Goal: Check status: Check status

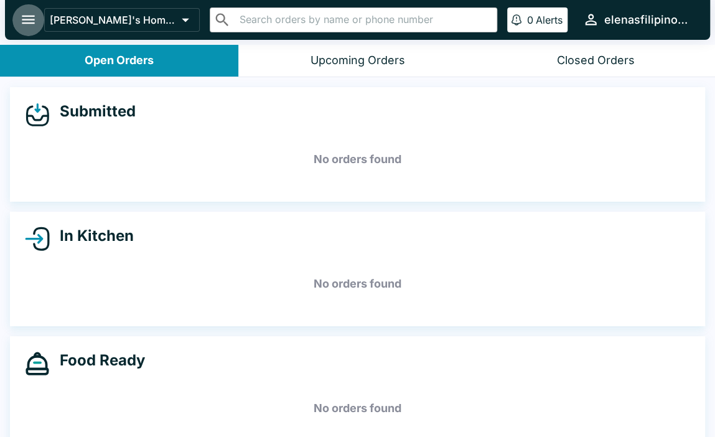
click at [32, 27] on icon "open drawer" at bounding box center [28, 19] width 17 height 17
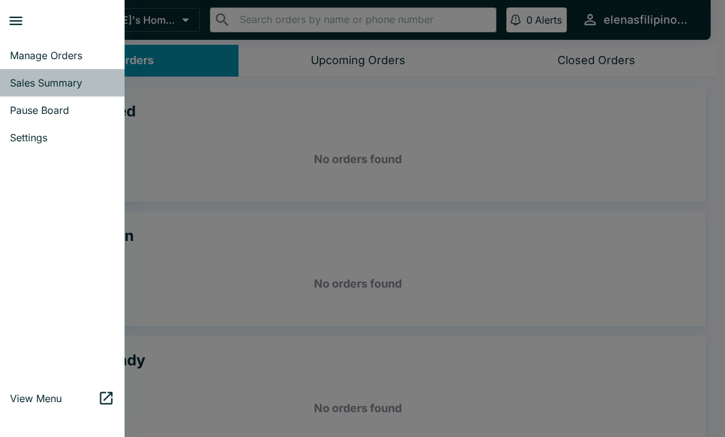
click at [70, 75] on link "Sales Summary" at bounding box center [62, 82] width 125 height 27
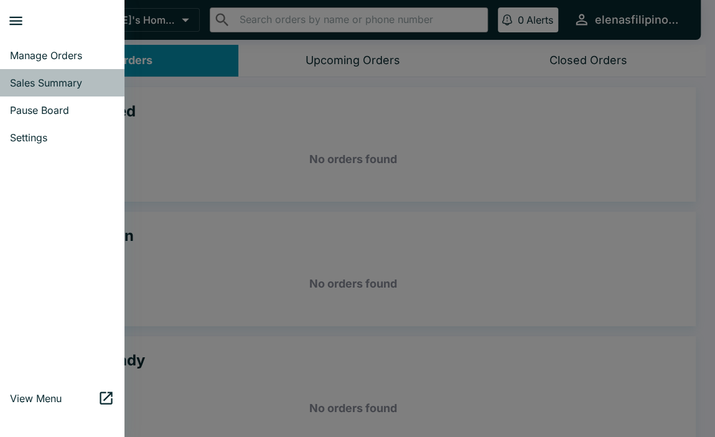
select select "03:00"
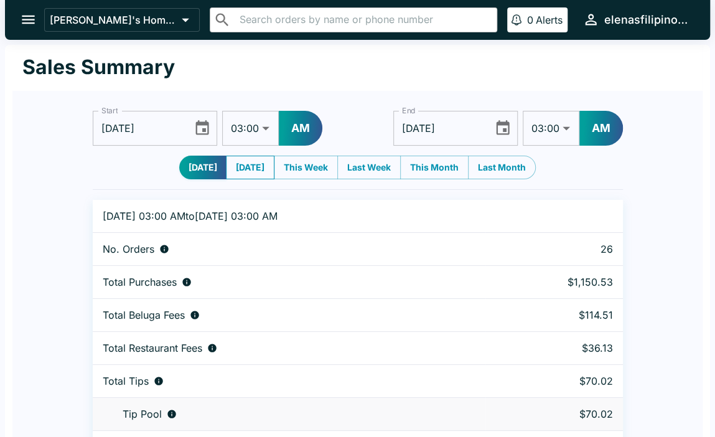
click at [239, 166] on button "[DATE]" at bounding box center [250, 168] width 49 height 24
type input "[DATE]"
click at [195, 165] on button "[DATE]" at bounding box center [203, 168] width 49 height 24
type input "[DATE]"
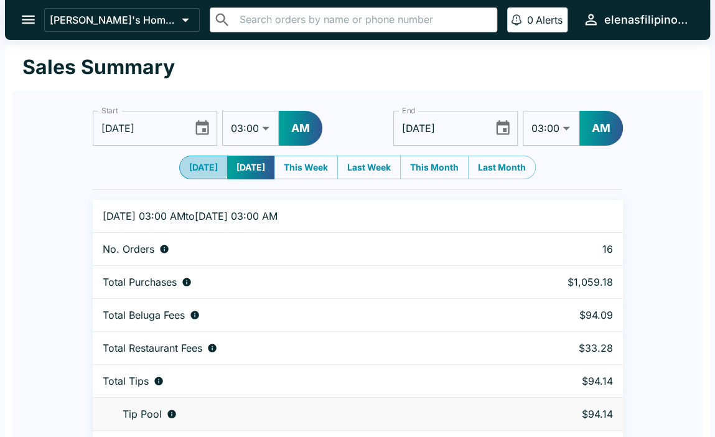
type input "[DATE]"
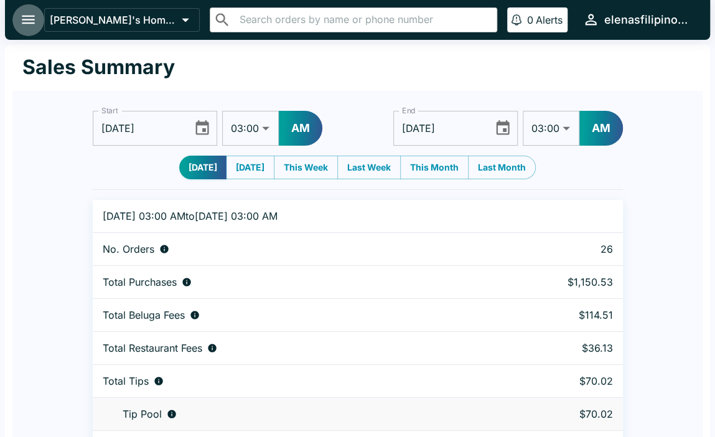
click at [29, 24] on icon "open drawer" at bounding box center [28, 19] width 17 height 17
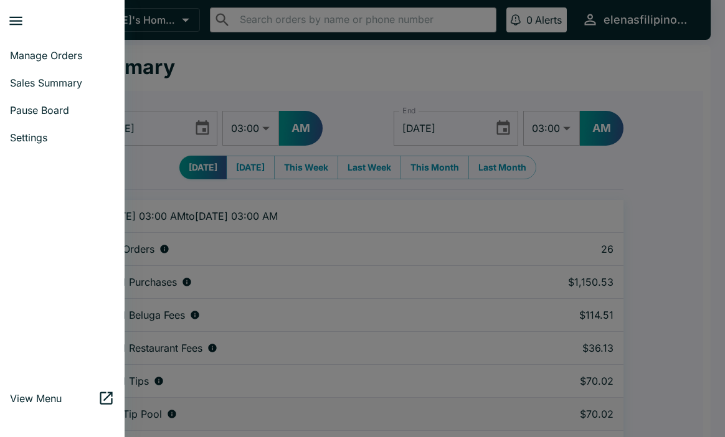
drag, startPoint x: 74, startPoint y: 53, endPoint x: 85, endPoint y: 59, distance: 12.5
click at [75, 53] on span "Manage Orders" at bounding box center [62, 55] width 105 height 12
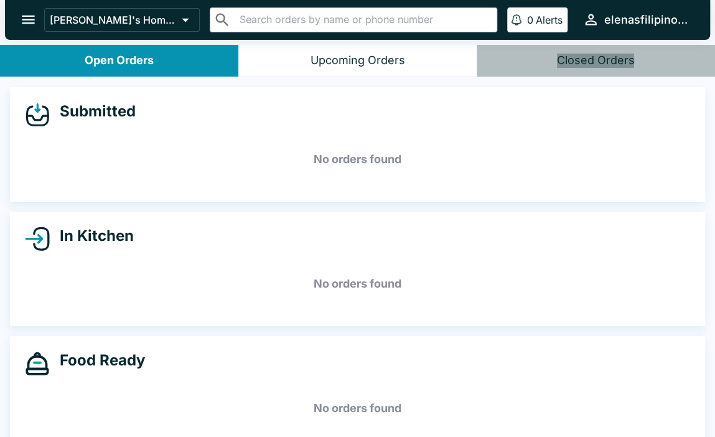
click at [569, 60] on div "Closed Orders" at bounding box center [596, 61] width 78 height 14
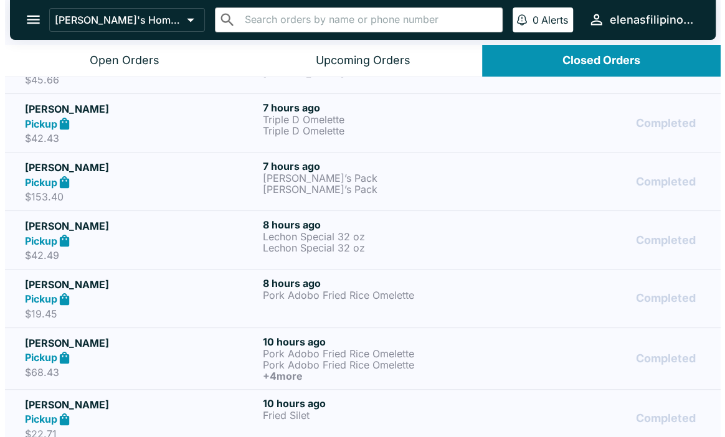
scroll to position [498, 0]
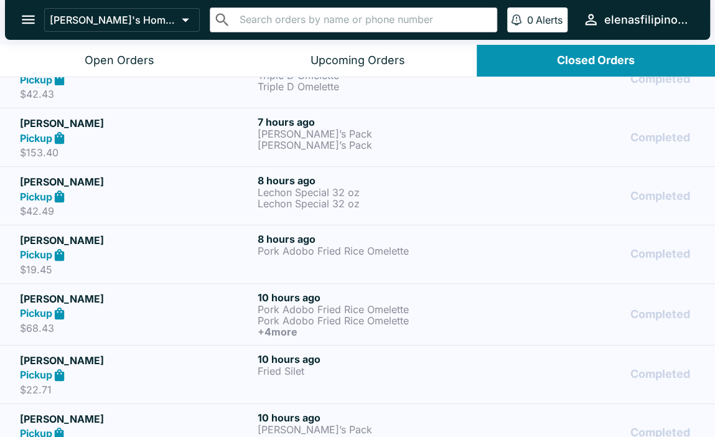
click at [461, 139] on p "[PERSON_NAME]’s Pack" at bounding box center [374, 144] width 233 height 11
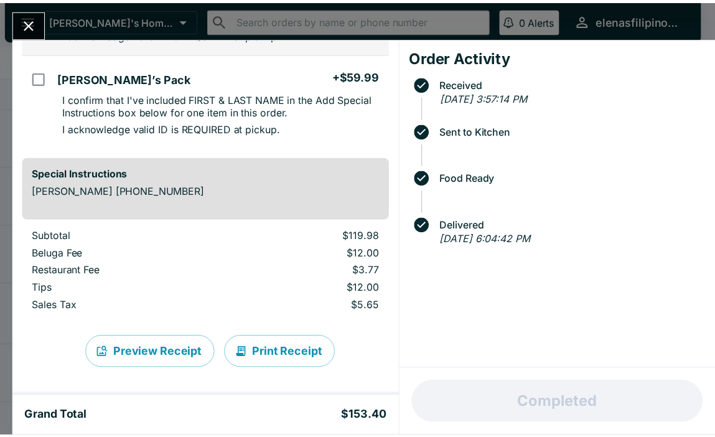
scroll to position [187, 0]
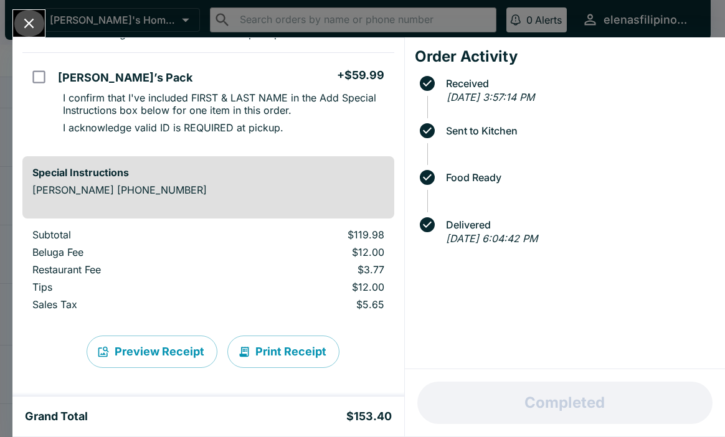
click at [29, 20] on icon "Close" at bounding box center [29, 23] width 17 height 17
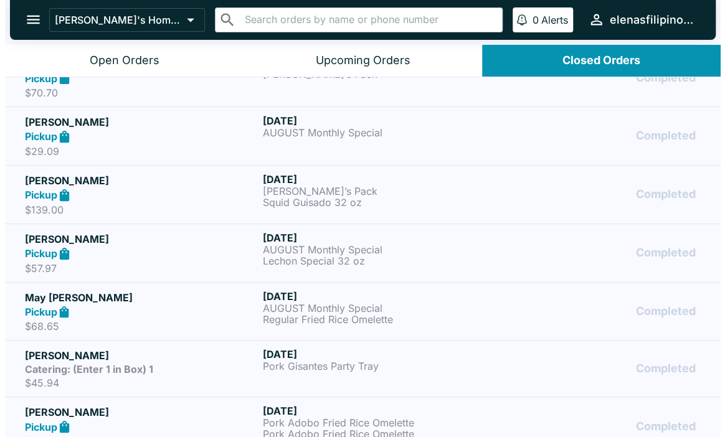
scroll to position [1746, 0]
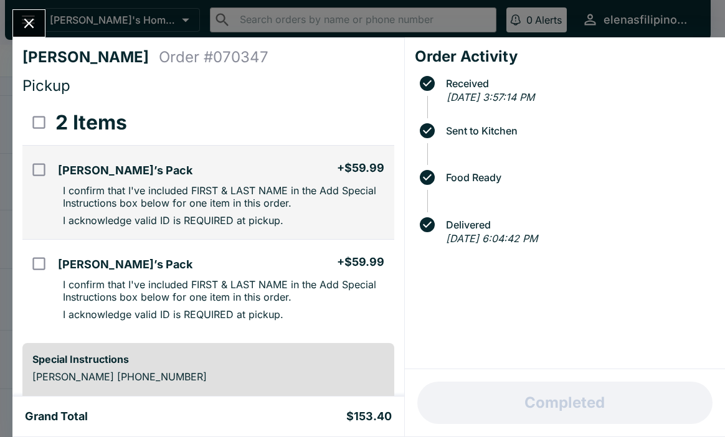
scroll to position [187, 0]
